Goal: Task Accomplishment & Management: Use online tool/utility

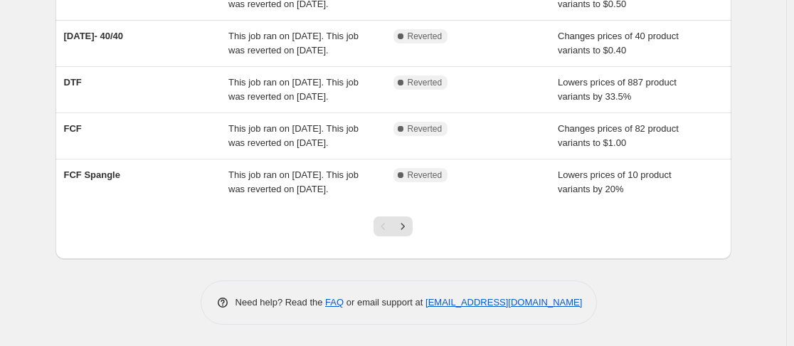
scroll to position [529, 0]
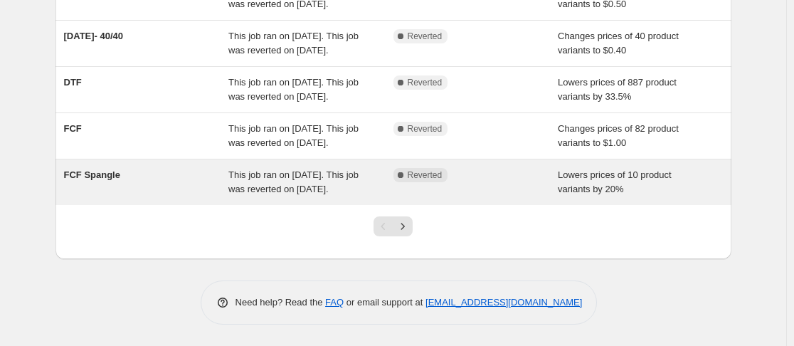
click at [115, 169] on span "FCF Spangle" at bounding box center [92, 174] width 56 height 11
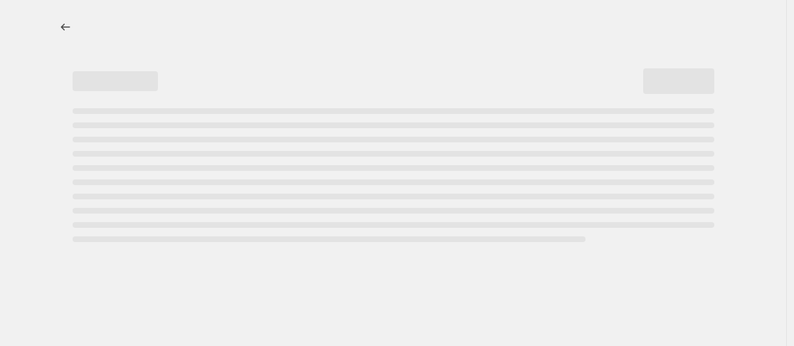
select select "percentage"
select select "no_change"
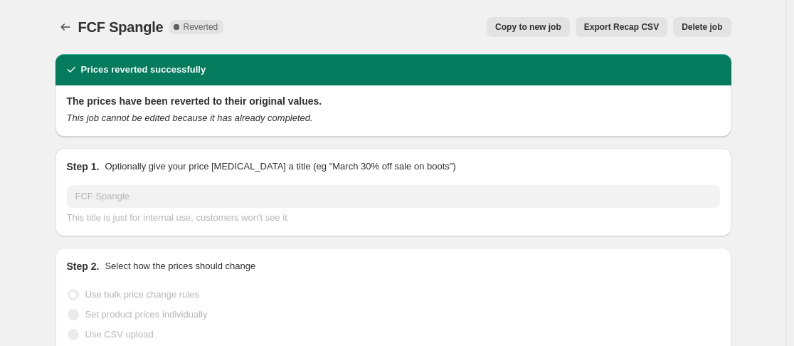
click at [521, 25] on span "Copy to new job" at bounding box center [528, 26] width 66 height 11
select select "percentage"
select select "no_change"
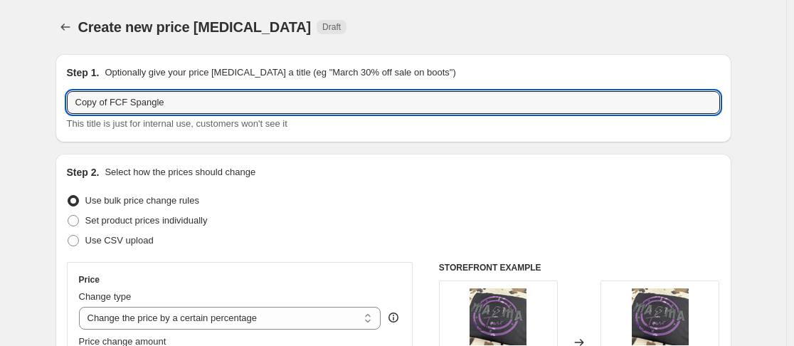
drag, startPoint x: 115, startPoint y: 104, endPoint x: 10, endPoint y: 117, distance: 106.1
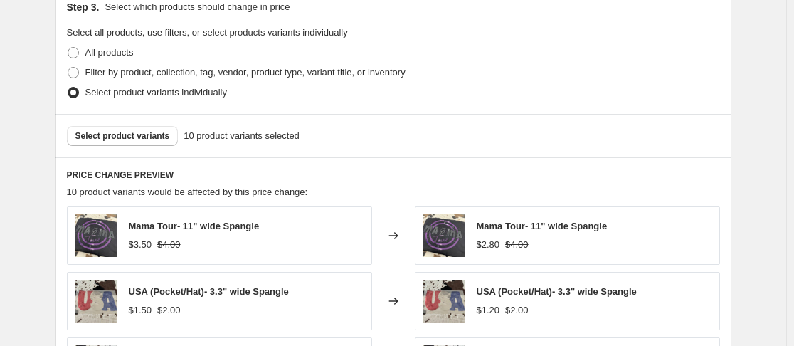
scroll to position [676, 0]
type input "FCF Spangle"
click at [170, 137] on span "Select product variants" at bounding box center [122, 134] width 95 height 11
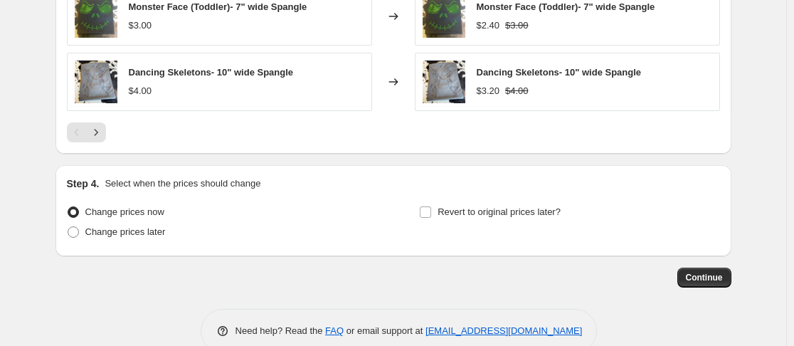
scroll to position [1092, 0]
click at [78, 228] on span at bounding box center [73, 230] width 11 height 11
click at [68, 226] on input "Change prices later" at bounding box center [68, 225] width 1 height 1
radio input "true"
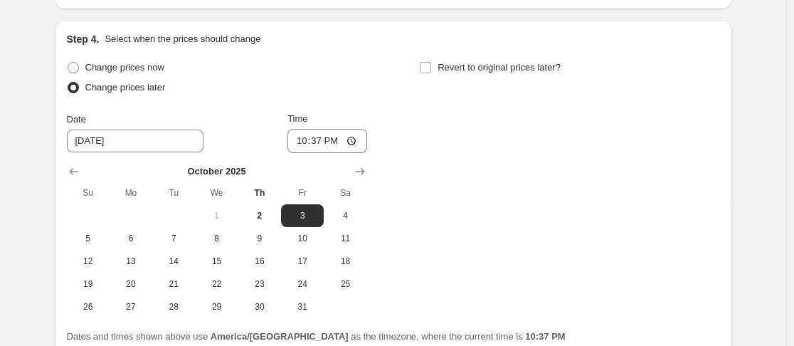
scroll to position [1236, 0]
click at [301, 137] on input "22:37" at bounding box center [327, 140] width 80 height 24
type input "00:00"
click at [431, 65] on input "Revert to original prices later?" at bounding box center [425, 66] width 11 height 11
checkbox input "true"
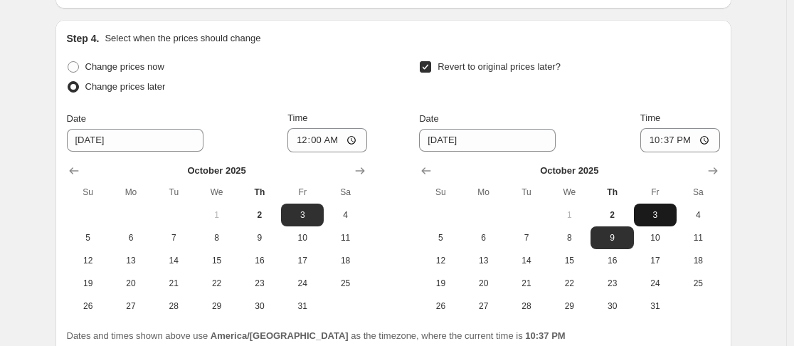
click at [659, 213] on span "3" at bounding box center [654, 214] width 31 height 11
type input "10/3/2025"
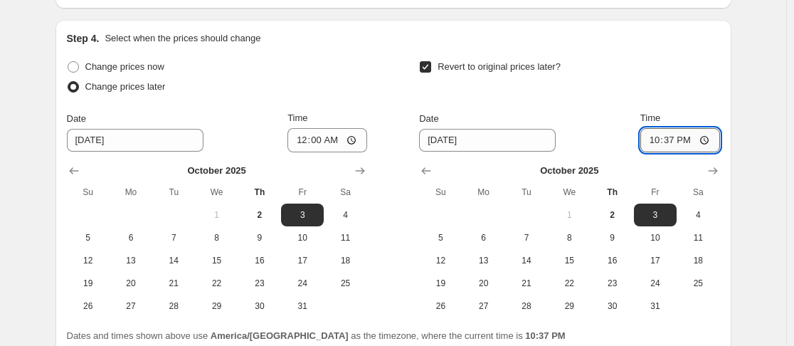
click at [657, 140] on input "22:37" at bounding box center [680, 140] width 80 height 24
type input "23:59"
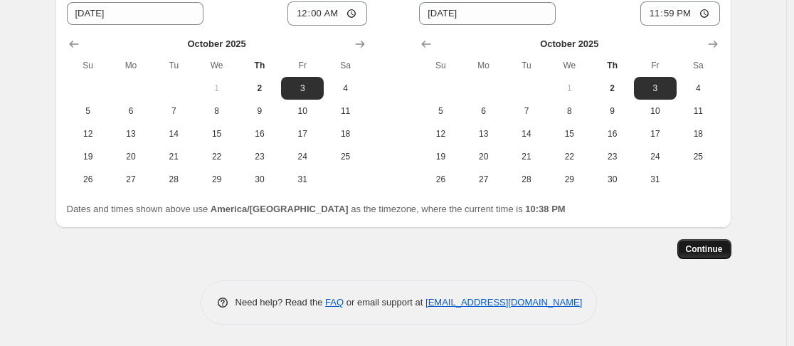
click at [715, 250] on span "Continue" at bounding box center [704, 248] width 37 height 11
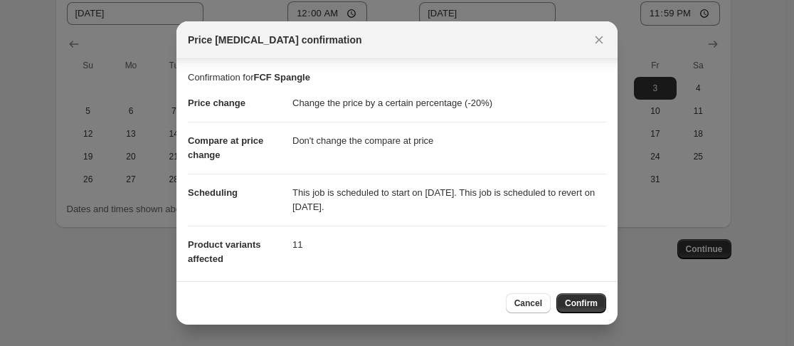
scroll to position [119, 0]
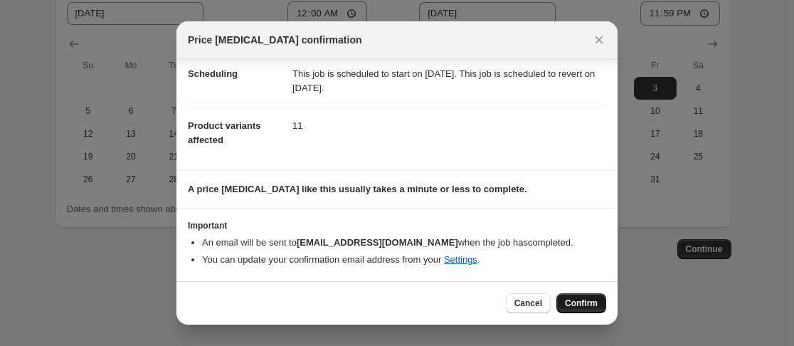
click at [583, 297] on button "Confirm" at bounding box center [581, 303] width 50 height 20
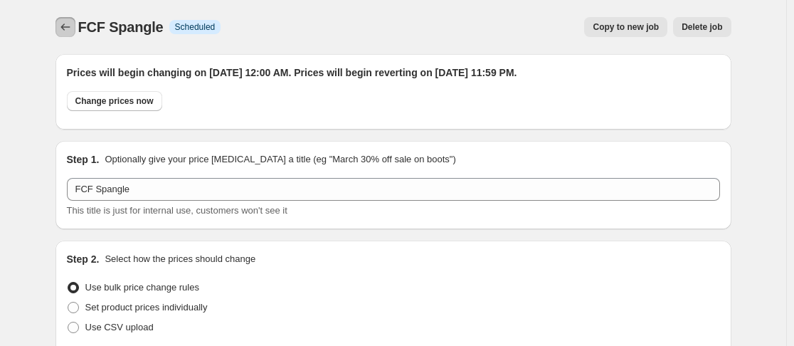
click at [73, 33] on icon "Price change jobs" at bounding box center [65, 27] width 14 height 14
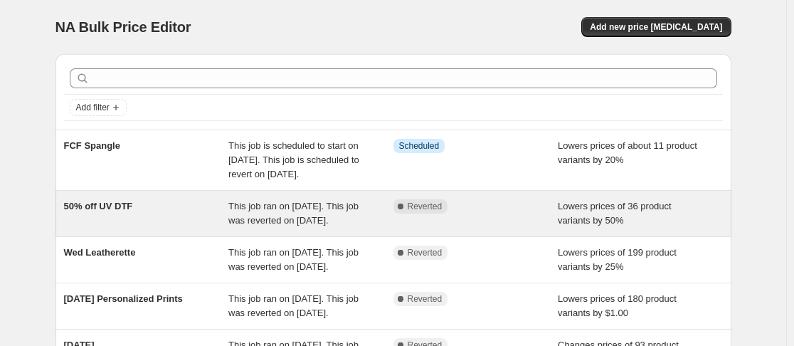
scroll to position [543, 0]
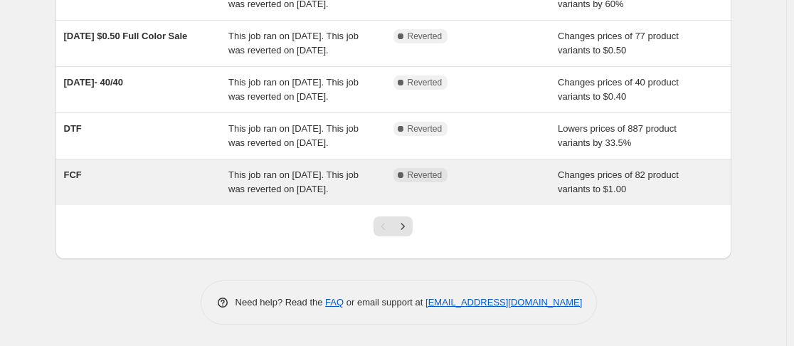
click at [250, 169] on div "This job ran on [DATE]. This job was reverted on [DATE]." at bounding box center [310, 182] width 165 height 28
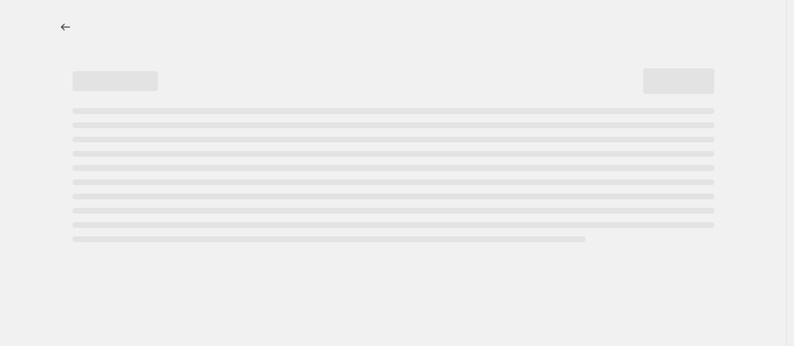
select select "no_change"
select select "collection"
select select "product_status"
select select "collection"
select select "not_equal"
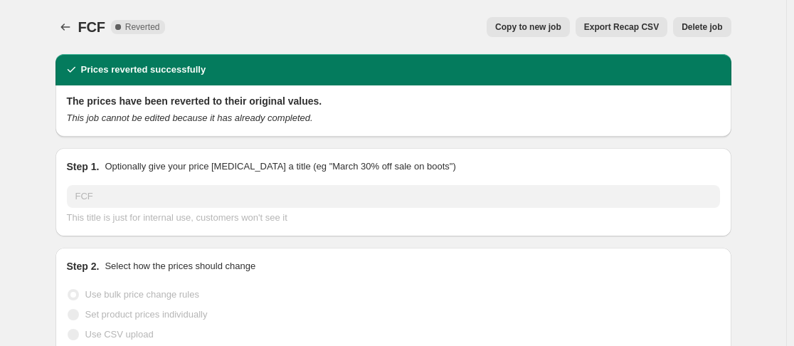
click at [549, 21] on button "Copy to new job" at bounding box center [528, 27] width 83 height 20
select select "no_change"
select select "collection"
select select "product_status"
select select "collection"
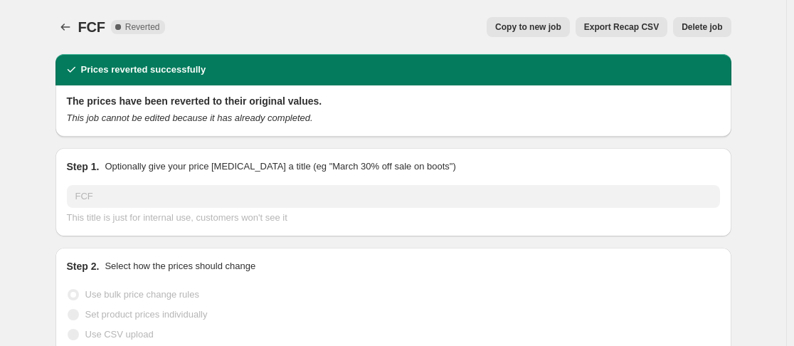
select select "not_equal"
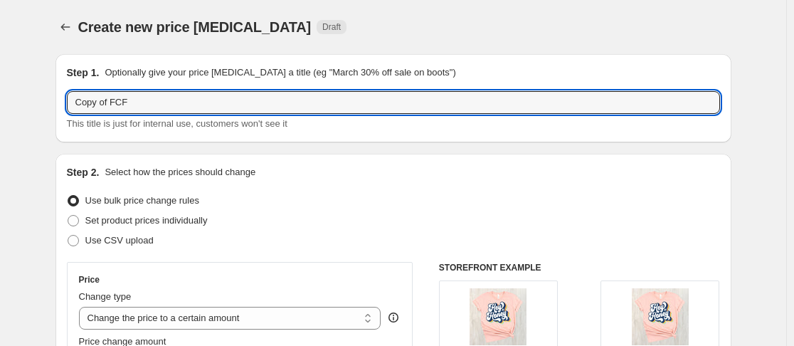
drag, startPoint x: 117, startPoint y: 101, endPoint x: 60, endPoint y: 105, distance: 57.1
click at [60, 105] on div "Step 1. Optionally give your price change job a title (eg "March 30% off sale o…" at bounding box center [393, 98] width 676 height 88
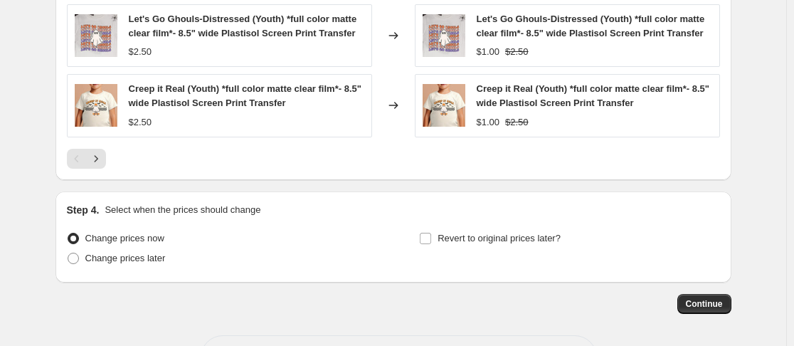
scroll to position [1204, 0]
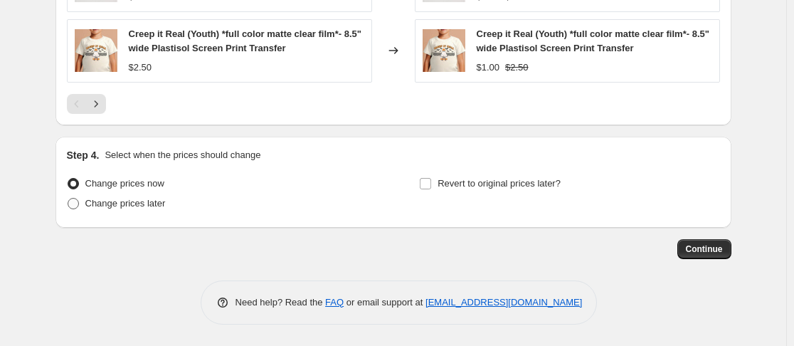
type input "FCF"
click at [77, 201] on span at bounding box center [73, 203] width 11 height 11
click at [68, 198] on input "Change prices later" at bounding box center [68, 198] width 1 height 1
radio input "true"
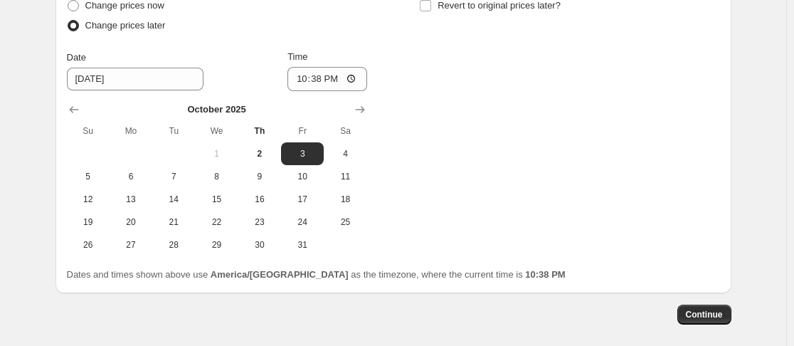
scroll to position [1382, 0]
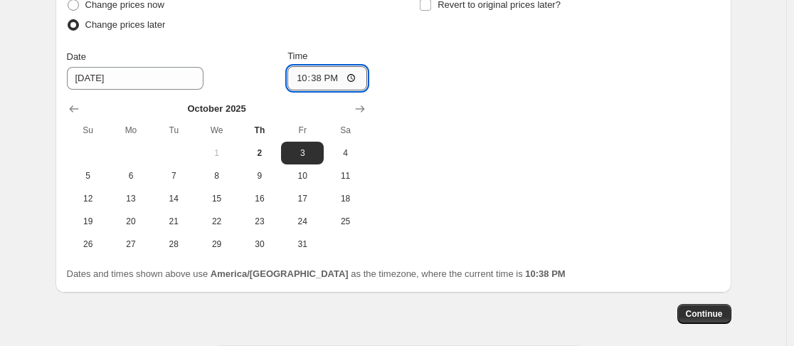
click at [303, 79] on input "22:38" at bounding box center [327, 78] width 80 height 24
type input "00:00"
click at [431, 8] on input "Revert to original prices later?" at bounding box center [425, 4] width 11 height 11
checkbox input "true"
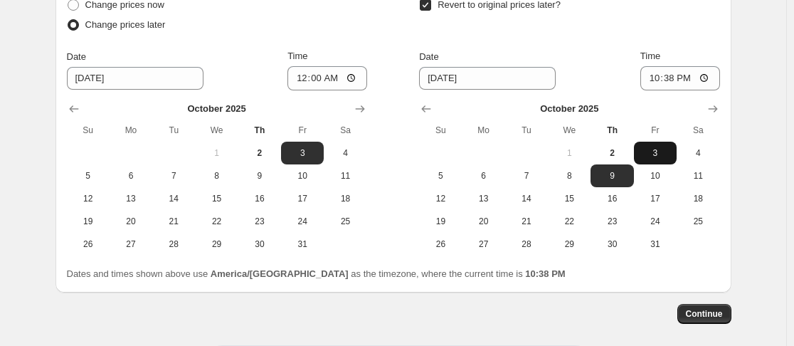
click at [659, 159] on button "3" at bounding box center [655, 153] width 43 height 23
type input "10/3/2025"
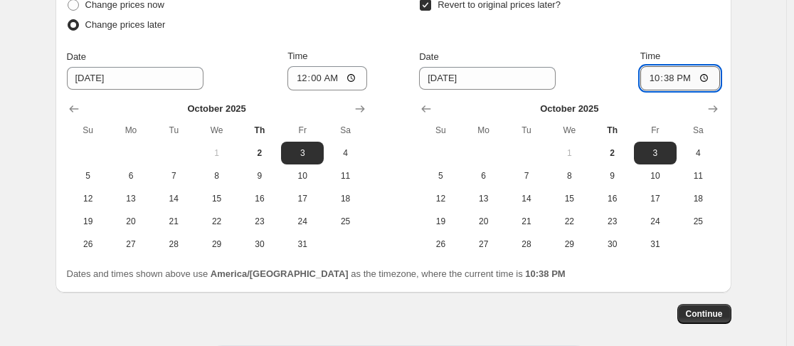
click at [656, 82] on input "22:38" at bounding box center [680, 78] width 80 height 24
type input "23:59"
click at [717, 309] on span "Continue" at bounding box center [704, 313] width 37 height 11
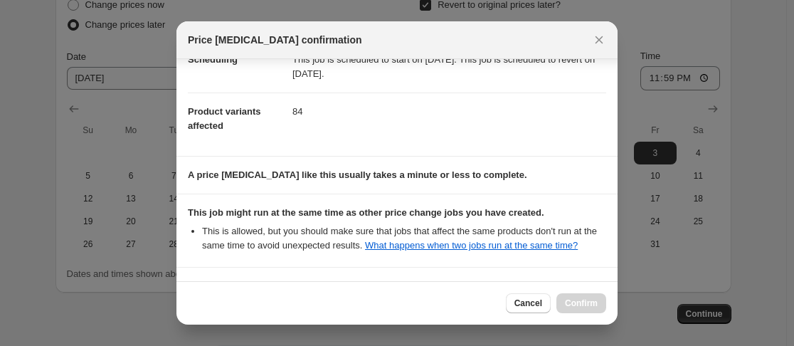
scroll to position [265, 0]
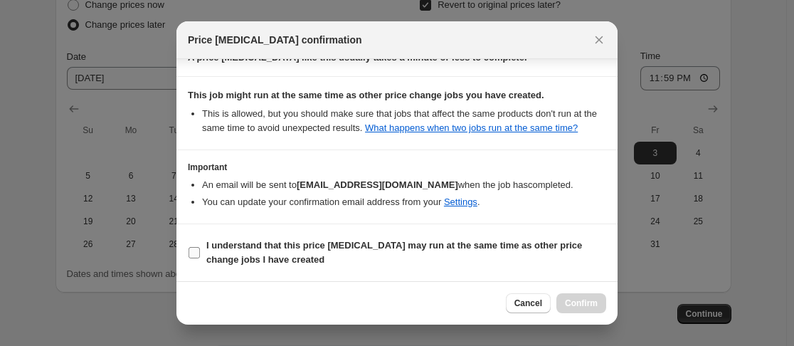
click at [198, 255] on input "I understand that this price change job may run at the same time as other price…" at bounding box center [193, 252] width 11 height 11
checkbox input "true"
click at [596, 305] on span "Confirm" at bounding box center [581, 302] width 33 height 11
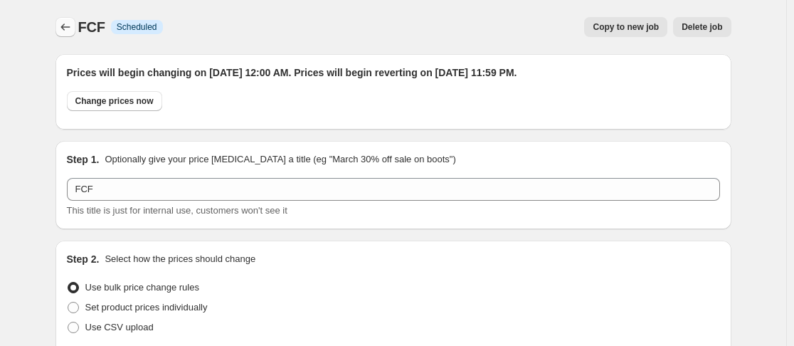
click at [68, 27] on icon "Price change jobs" at bounding box center [65, 27] width 14 height 14
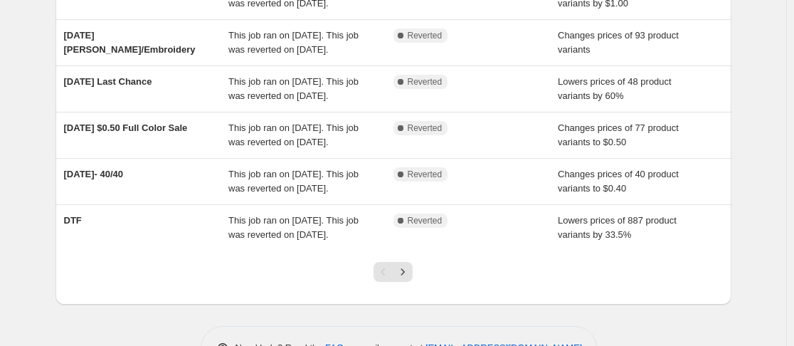
scroll to position [558, 0]
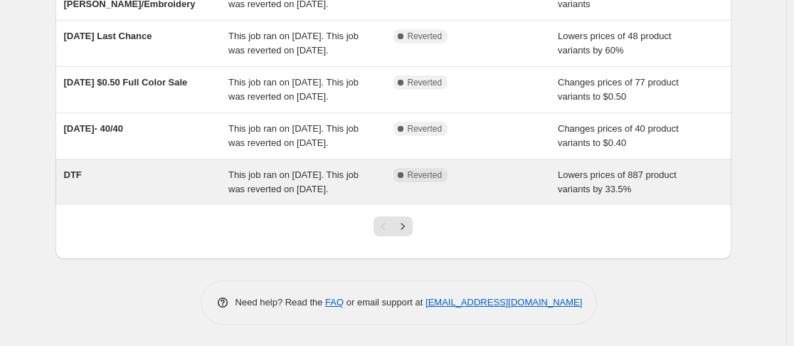
click at [282, 184] on span "This job ran on [DATE]. This job was reverted on [DATE]." at bounding box center [293, 181] width 130 height 25
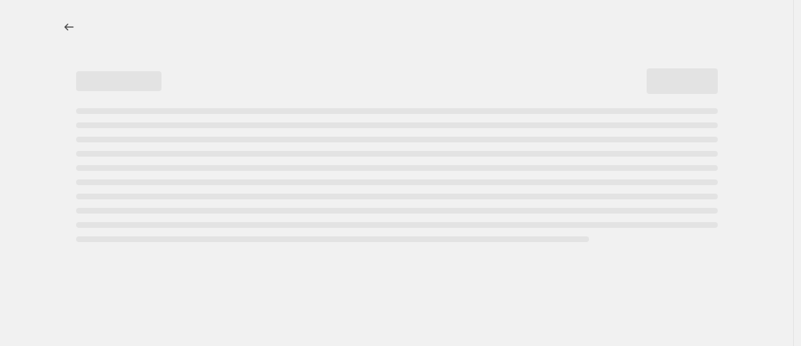
select select "percentage"
select select "no_change"
select select "collection"
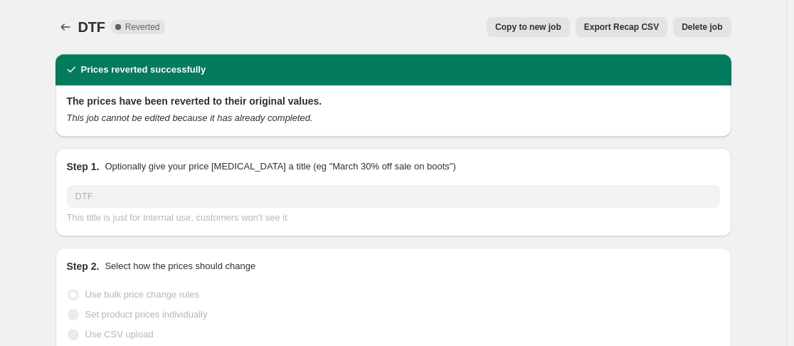
click at [542, 20] on button "Copy to new job" at bounding box center [528, 27] width 83 height 20
select select "percentage"
select select "no_change"
select select "collection"
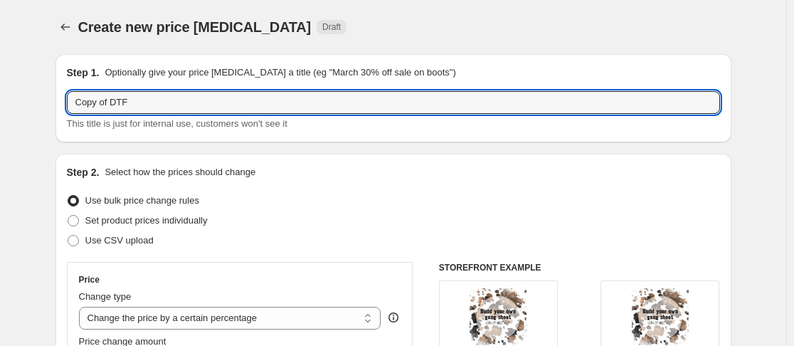
drag, startPoint x: 115, startPoint y: 104, endPoint x: -9, endPoint y: 116, distance: 125.1
click at [0, 116] on html "Home Settings Plans Skip to content Create new price change job. This page is r…" at bounding box center [397, 173] width 794 height 346
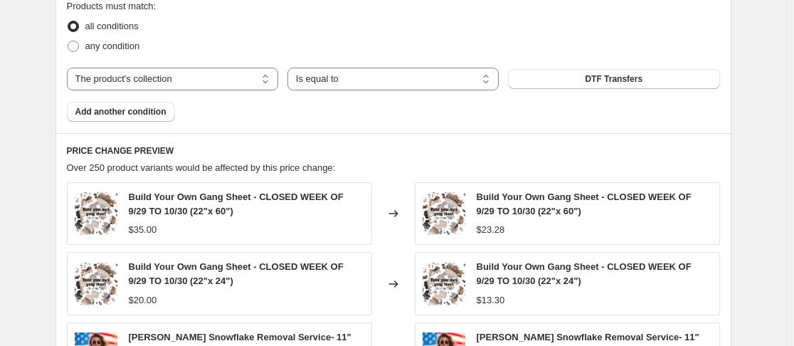
scroll to position [815, 0]
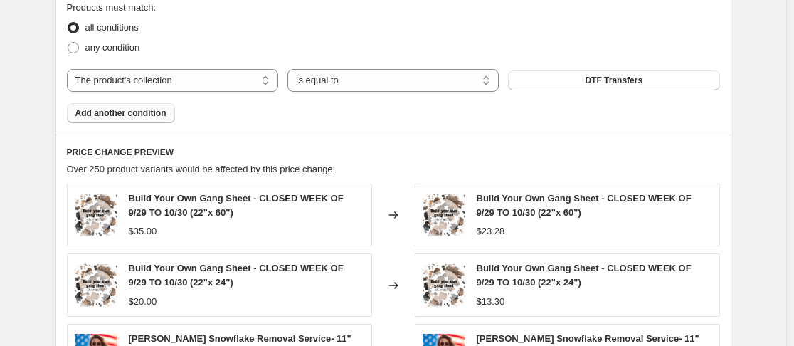
type input "DTF"
click at [140, 115] on span "Add another condition" at bounding box center [120, 112] width 91 height 11
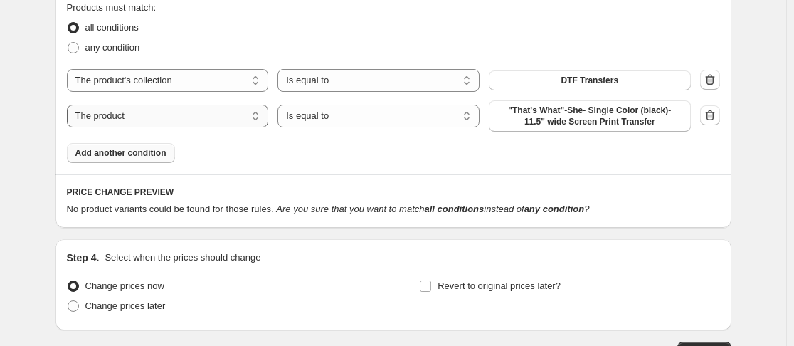
click at [202, 117] on select "The product The product's collection The product's tag The product's vendor The…" at bounding box center [168, 116] width 202 height 23
select select "collection"
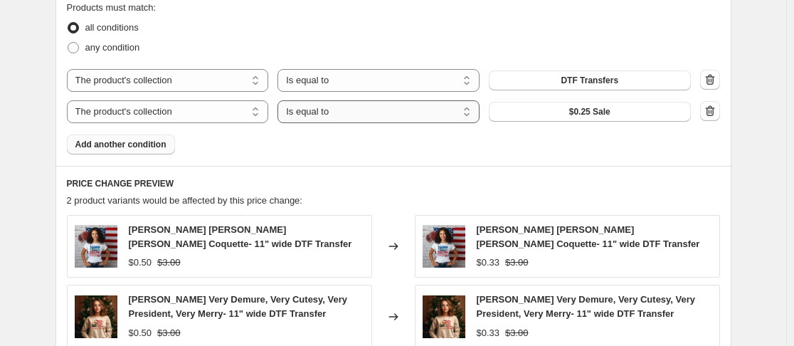
click at [374, 115] on select "Is equal to Is not equal to" at bounding box center [378, 111] width 202 height 23
select select "not_equal"
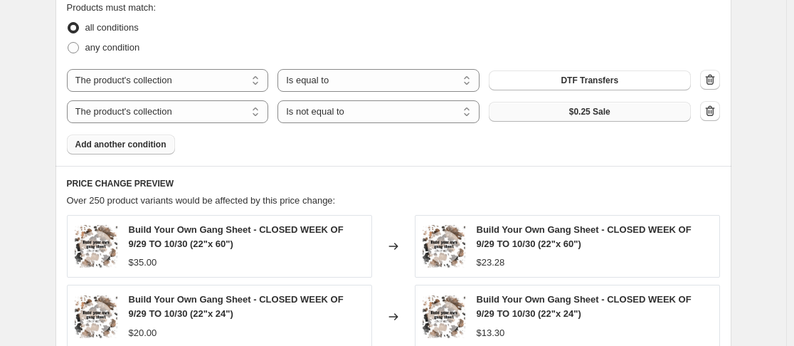
click at [629, 111] on button "$0.25 Sale" at bounding box center [590, 112] width 202 height 20
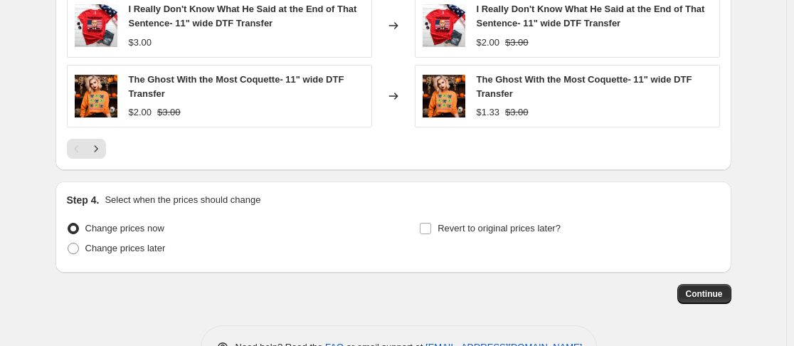
scroll to position [1248, 0]
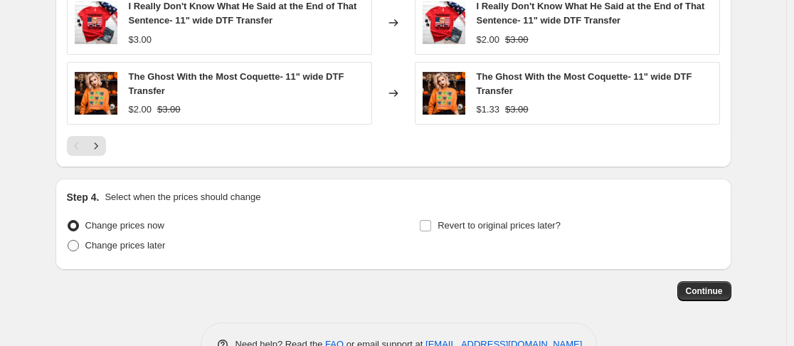
click at [75, 245] on span at bounding box center [73, 245] width 11 height 11
click at [68, 240] on input "Change prices later" at bounding box center [68, 240] width 1 height 1
radio input "true"
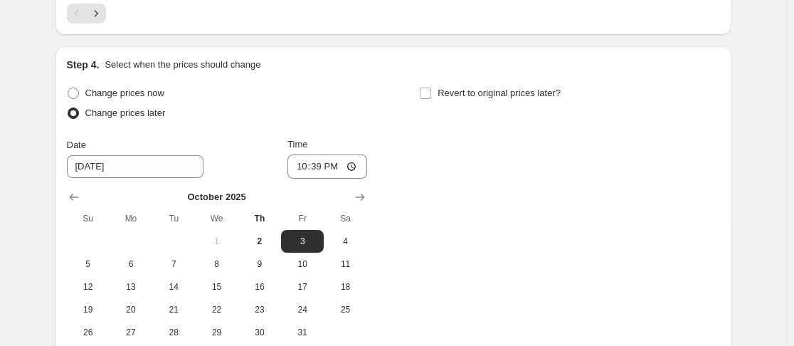
scroll to position [1386, 0]
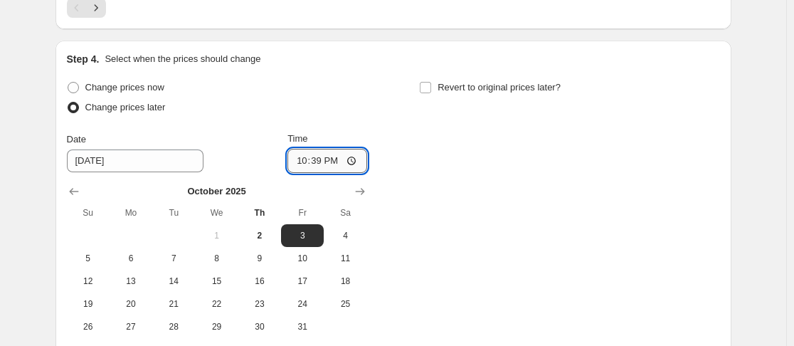
click at [302, 156] on input "22:39" at bounding box center [327, 161] width 80 height 24
type input "00:00"
click at [430, 87] on input "Revert to original prices later?" at bounding box center [425, 87] width 11 height 11
checkbox input "true"
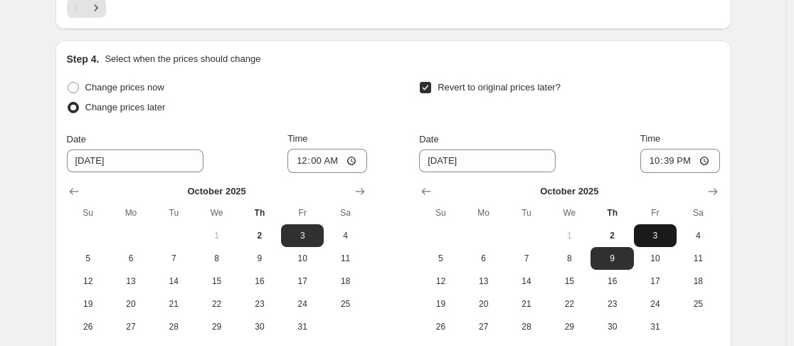
click at [656, 238] on span "3" at bounding box center [654, 235] width 31 height 11
type input "10/3/2025"
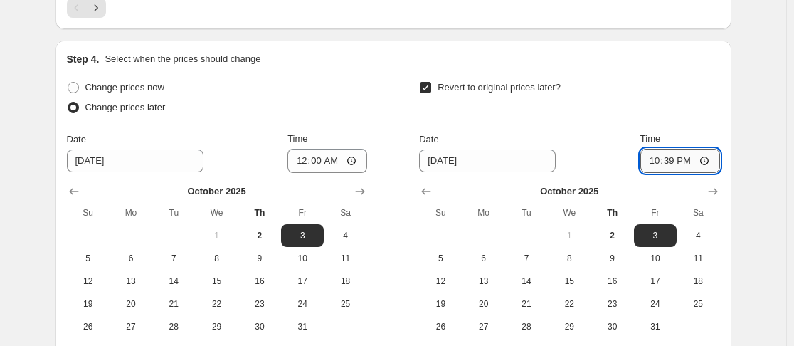
click at [654, 160] on input "22:39" at bounding box center [680, 161] width 80 height 24
type input "23:59"
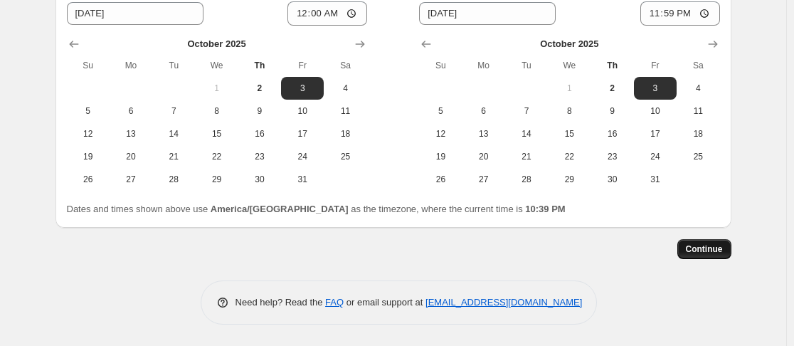
click at [702, 248] on span "Continue" at bounding box center [704, 248] width 37 height 11
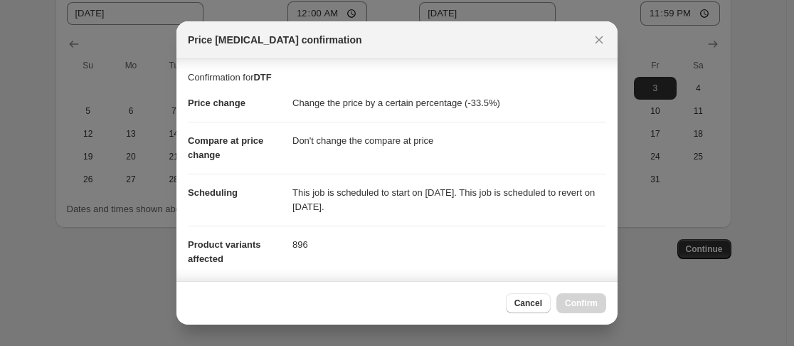
scroll to position [357, 0]
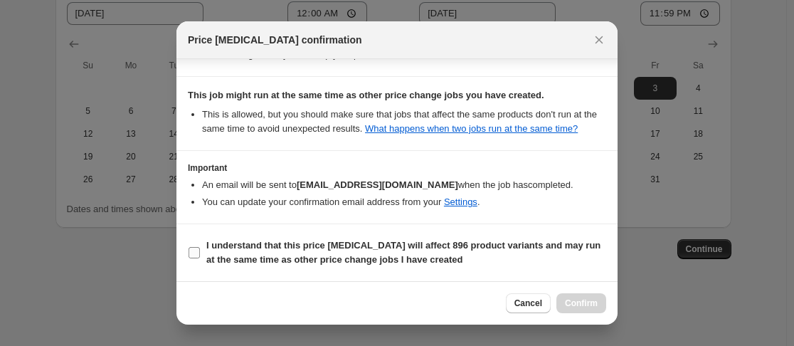
click at [196, 250] on input "I understand that this price change job will affect 896 product variants and ma…" at bounding box center [193, 252] width 11 height 11
checkbox input "true"
click at [585, 305] on span "Confirm" at bounding box center [581, 302] width 33 height 11
